Goal: Transaction & Acquisition: Purchase product/service

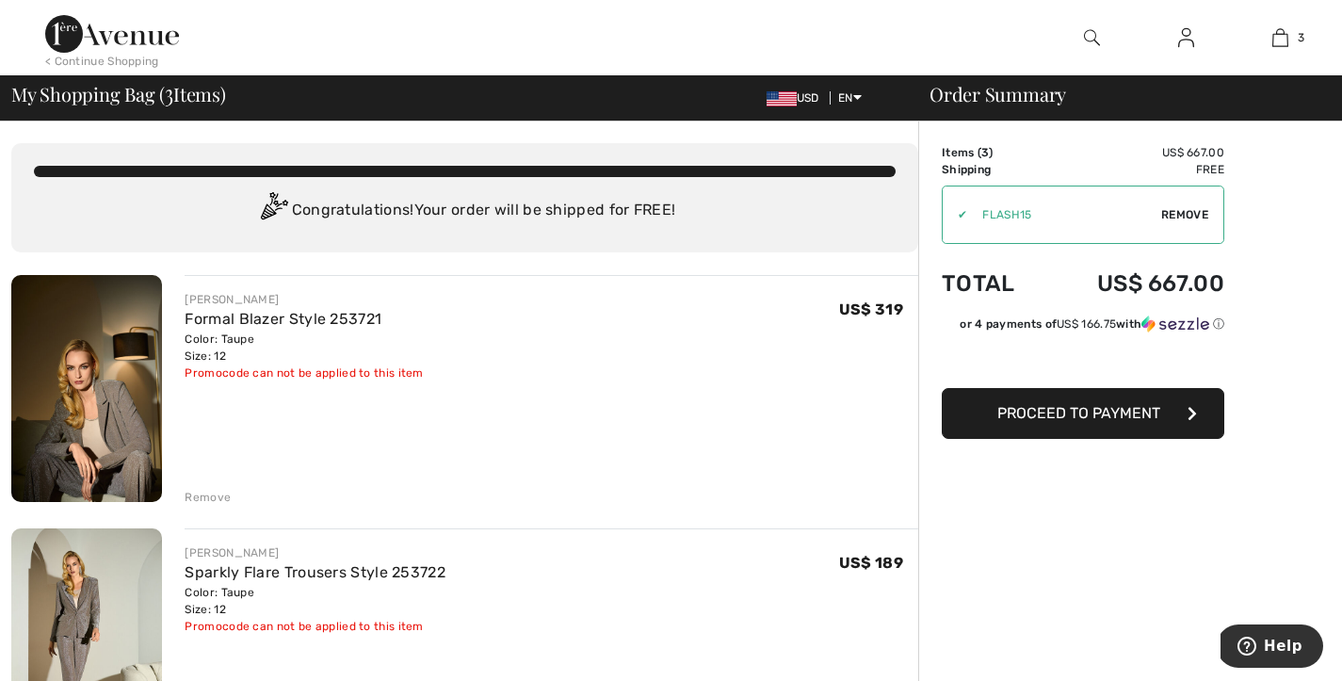
scroll to position [3, 0]
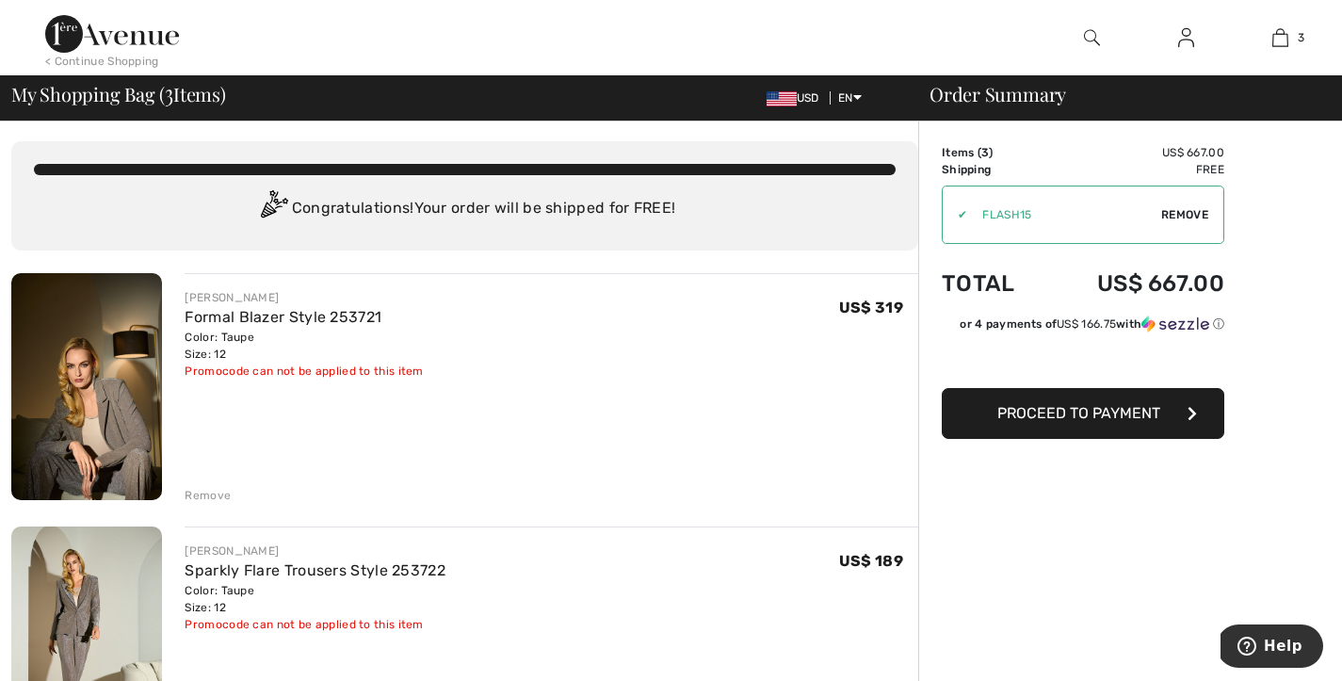
click at [1190, 223] on span "Remove" at bounding box center [1185, 214] width 47 height 17
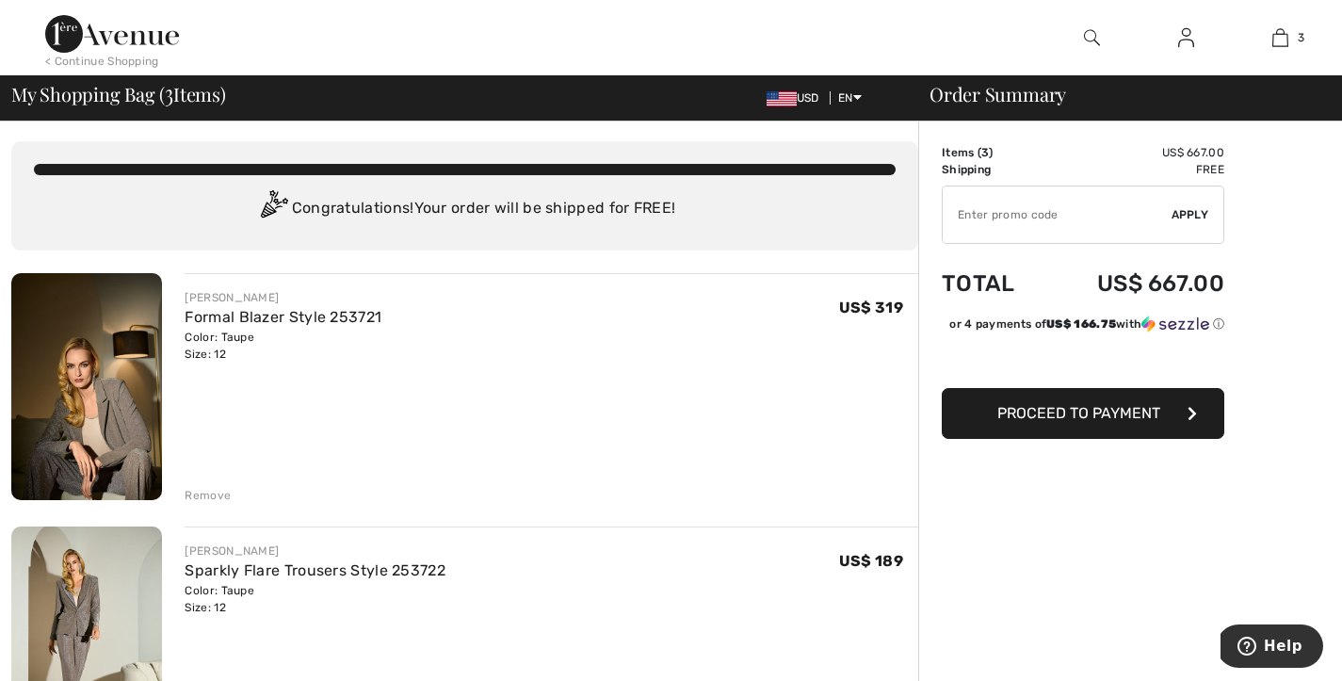
click at [147, 26] on img at bounding box center [112, 34] width 134 height 38
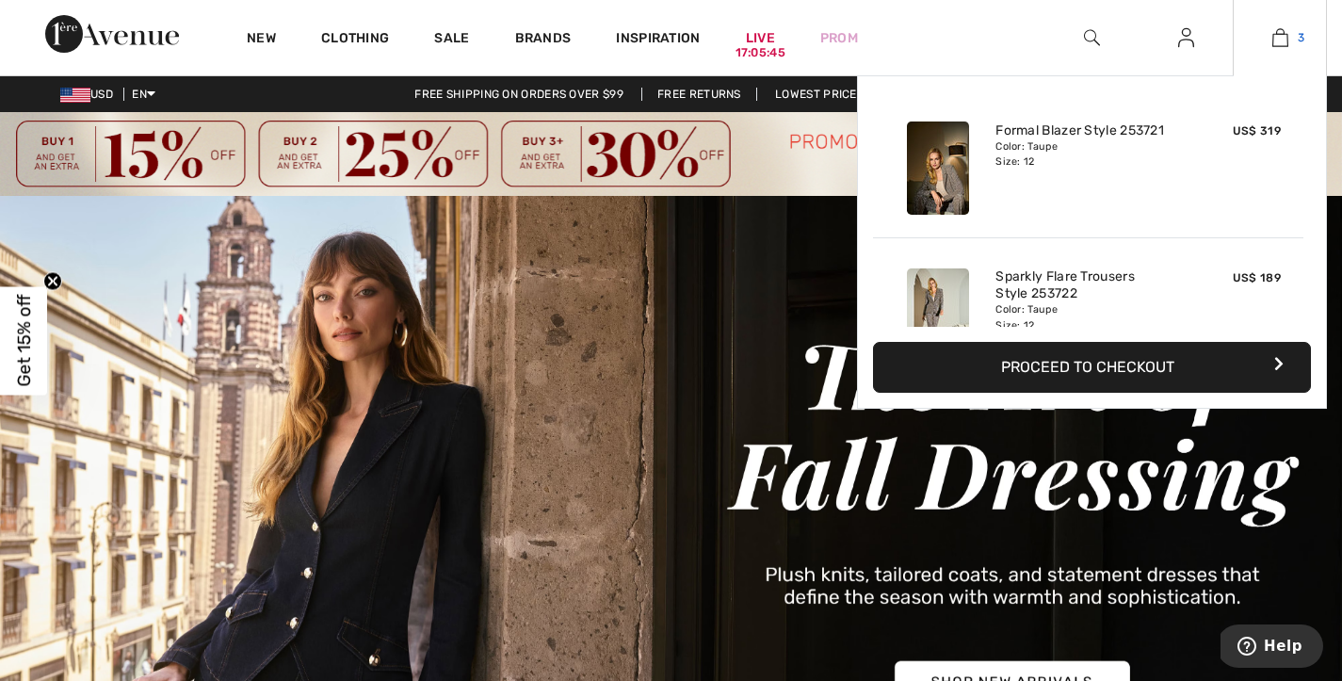
click at [1280, 33] on img at bounding box center [1281, 37] width 16 height 23
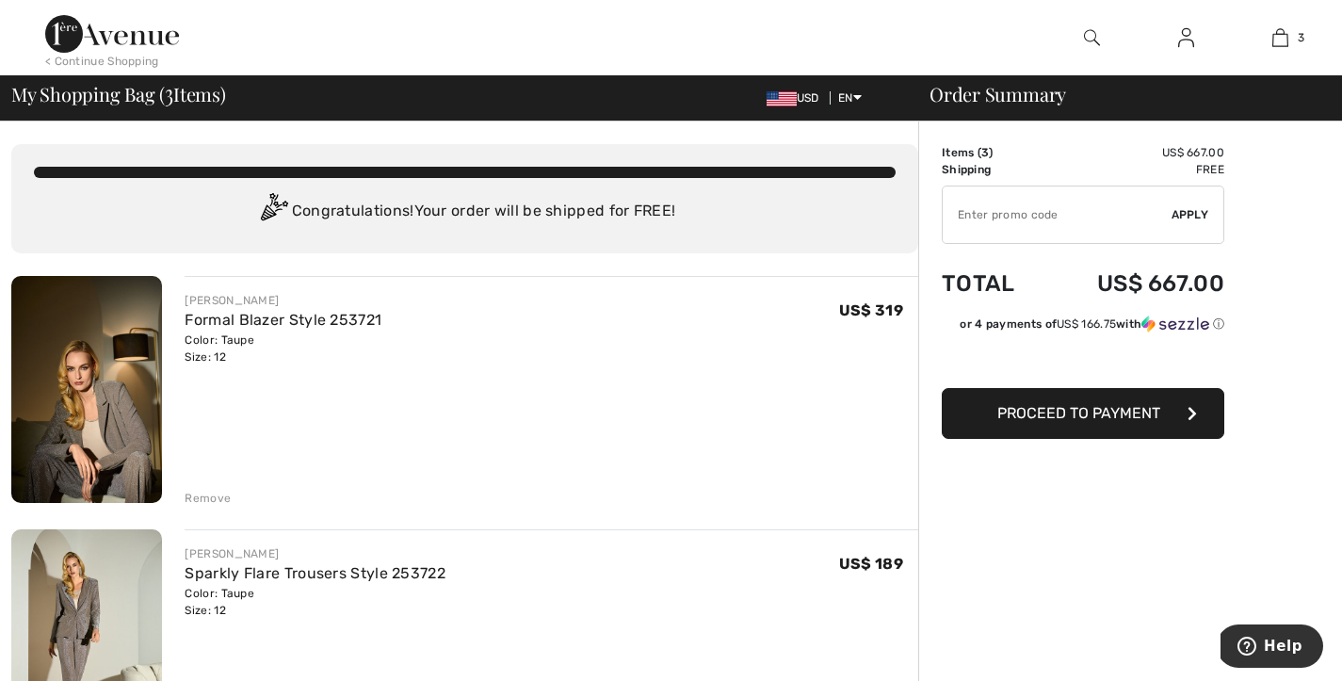
click at [1031, 235] on input "TEXT" at bounding box center [1057, 215] width 229 height 57
type input "SALEAVENUE"
click at [1185, 223] on span "Apply" at bounding box center [1191, 214] width 38 height 17
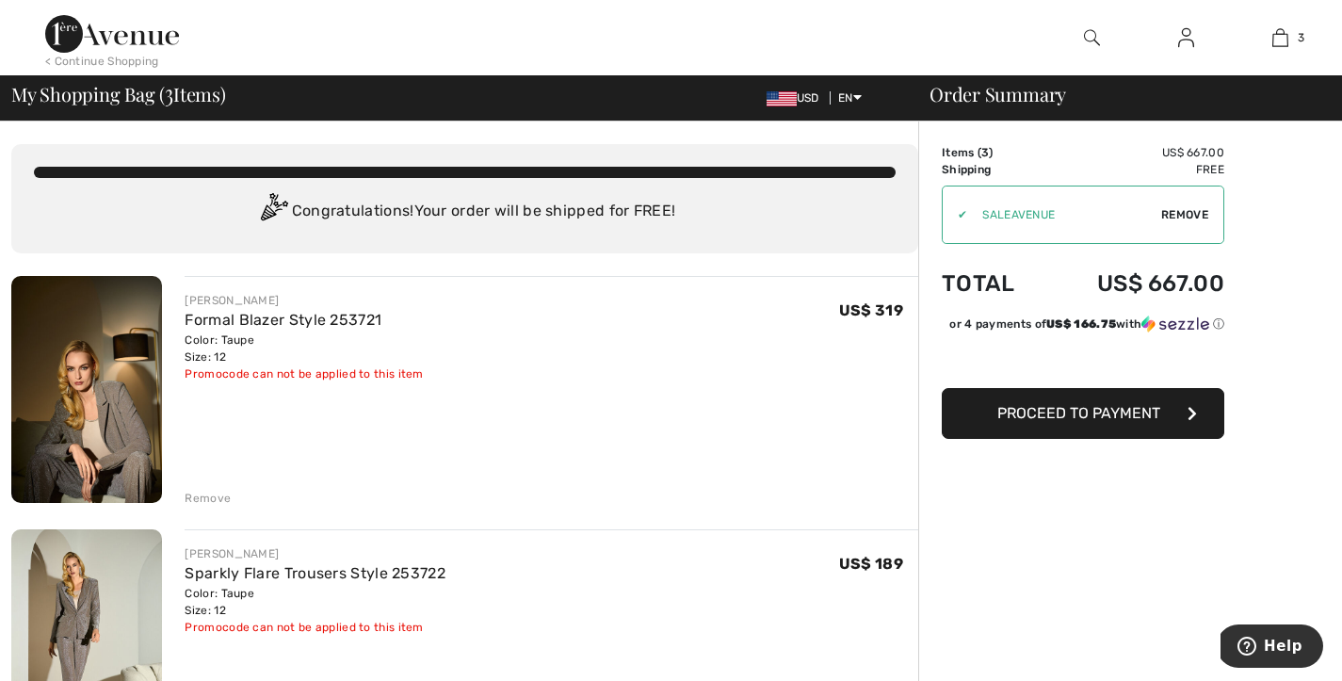
click at [155, 43] on img at bounding box center [112, 34] width 134 height 38
